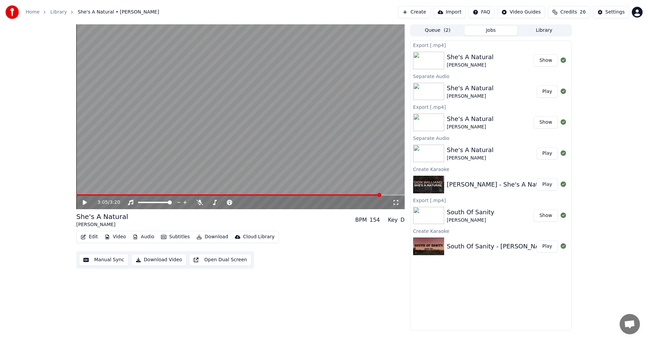
click at [412, 12] on button "Create" at bounding box center [414, 12] width 33 height 12
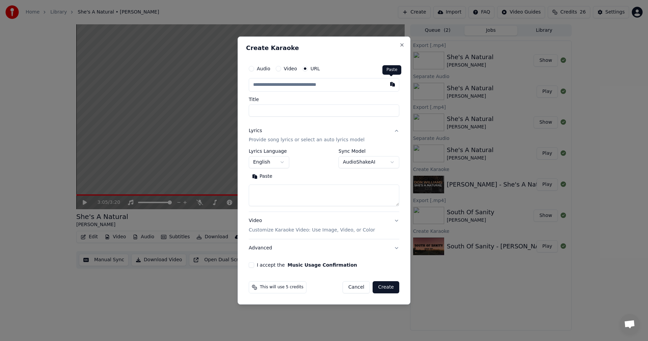
click at [390, 82] on button "button" at bounding box center [393, 84] width 14 height 12
type input "**********"
click at [393, 160] on body "**********" at bounding box center [324, 170] width 648 height 341
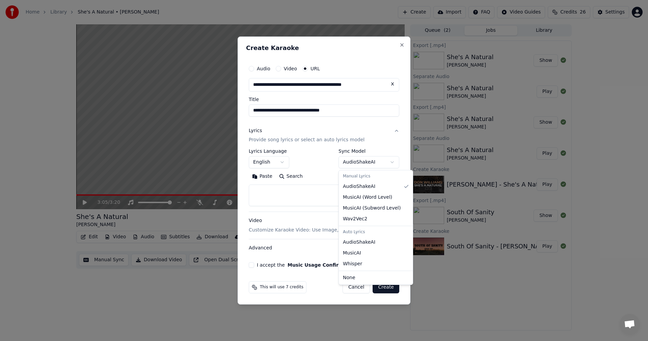
select select "**********"
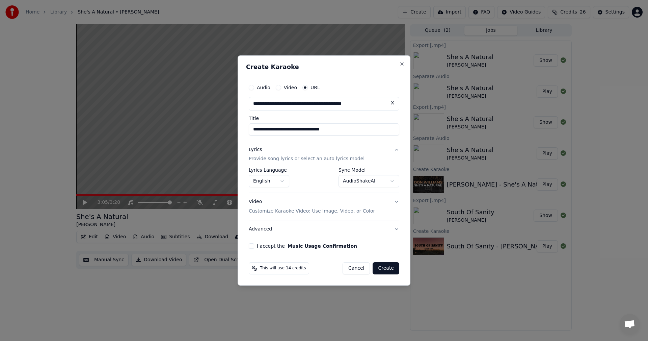
click at [397, 201] on button "Video Customize Karaoke Video: Use Image, Video, or Color" at bounding box center [324, 206] width 151 height 27
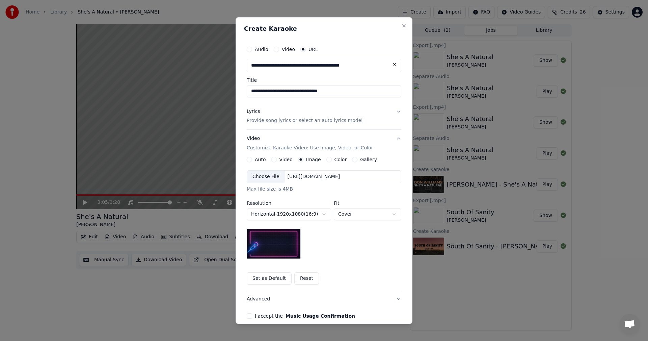
click at [267, 278] on button "Set as Default" at bounding box center [269, 278] width 45 height 12
click at [247, 316] on button "I accept the Music Usage Confirmation" at bounding box center [249, 315] width 5 height 5
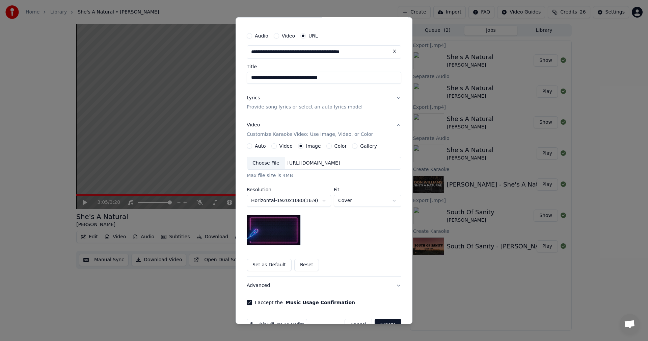
scroll to position [31, 0]
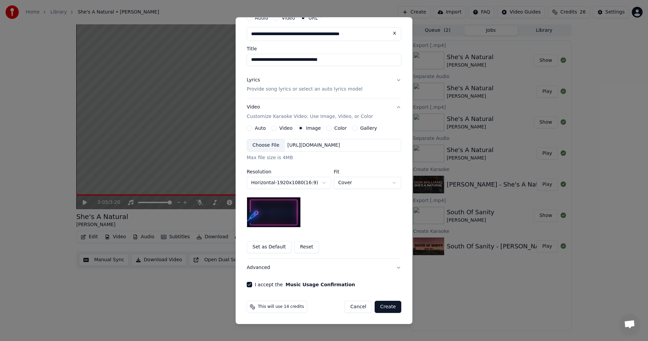
click at [388, 310] on button "Create" at bounding box center [388, 306] width 27 height 12
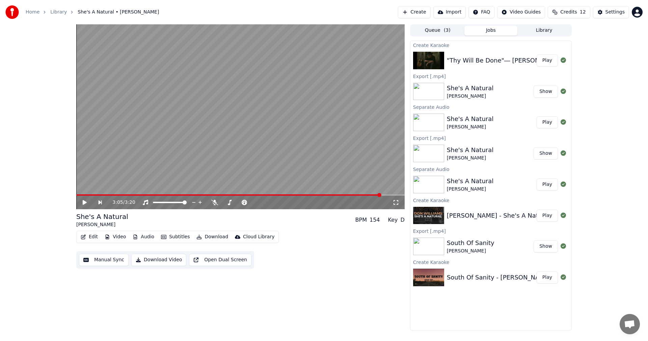
click at [548, 59] on button "Play" at bounding box center [547, 60] width 21 height 12
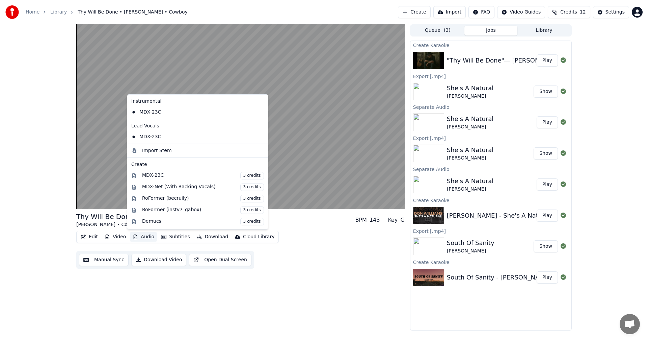
click at [143, 238] on button "Audio" at bounding box center [143, 236] width 27 height 9
click at [159, 187] on div "MDX-Net (With Backing Vocals) 3 credits" at bounding box center [203, 186] width 122 height 7
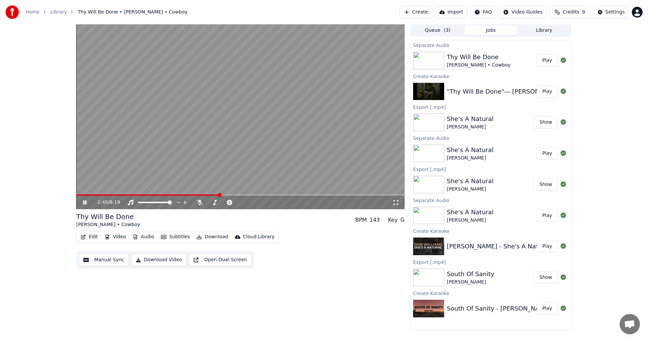
click at [547, 63] on button "Play" at bounding box center [547, 60] width 21 height 12
click at [200, 204] on icon at bounding box center [199, 202] width 7 height 5
click at [78, 194] on video at bounding box center [240, 116] width 328 height 185
click at [80, 191] on video at bounding box center [240, 116] width 328 height 185
click at [546, 57] on button "Play" at bounding box center [547, 60] width 21 height 12
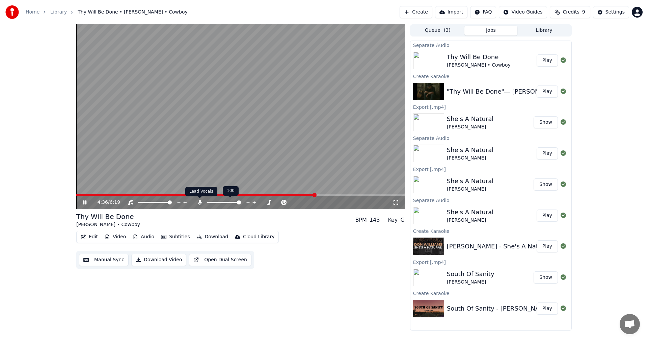
click at [199, 204] on icon at bounding box center [200, 202] width 4 height 5
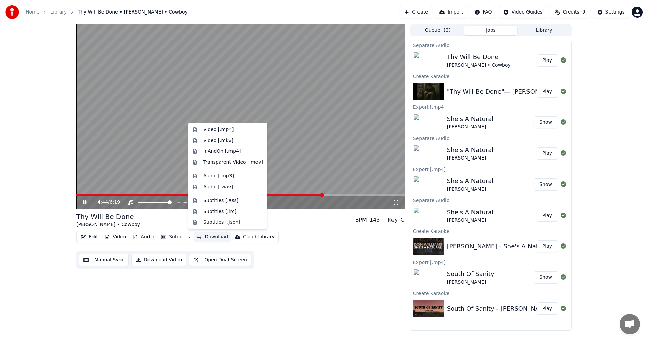
click at [209, 237] on button "Download" at bounding box center [212, 236] width 37 height 9
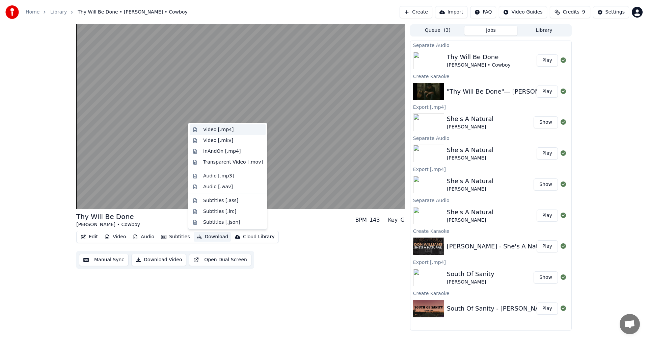
click at [206, 130] on div "Video [.mp4]" at bounding box center [218, 129] width 30 height 7
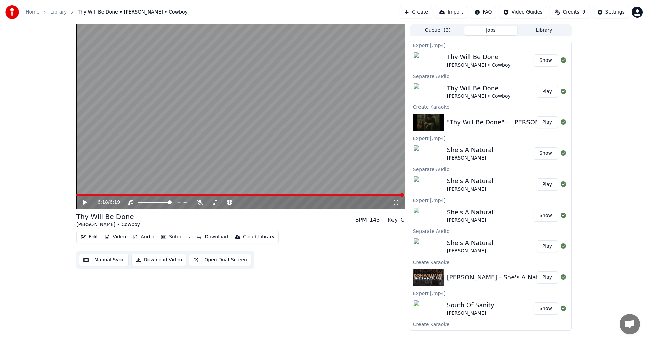
click at [537, 60] on button "Show" at bounding box center [546, 60] width 24 height 12
